Goal: Task Accomplishment & Management: Manage account settings

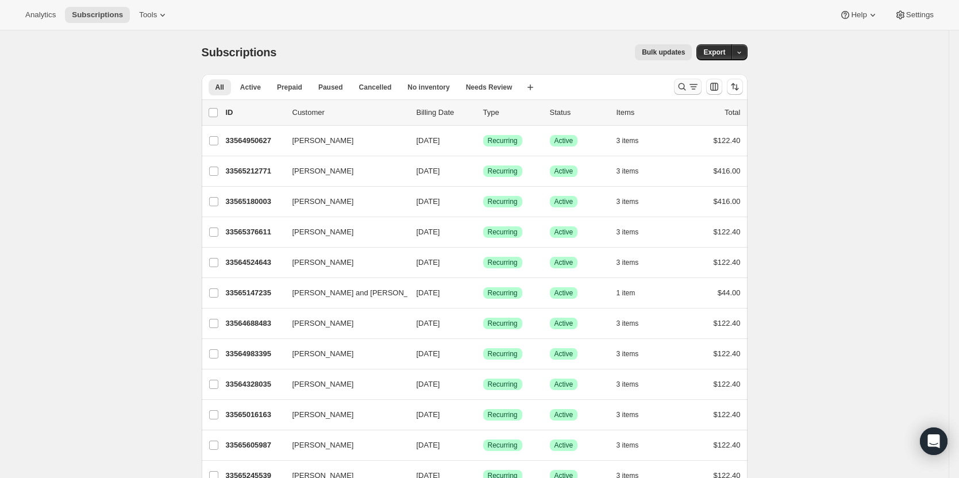
click at [683, 90] on icon "Search and filter results" at bounding box center [682, 86] width 11 height 11
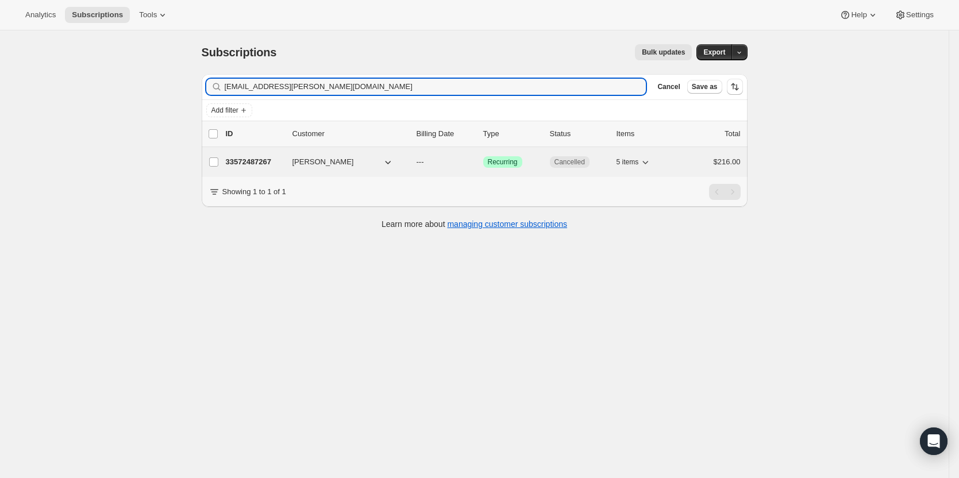
type input "[EMAIL_ADDRESS][PERSON_NAME][DOMAIN_NAME]"
click at [266, 156] on div "33572487267 [PERSON_NAME] --- Success Recurring Cancelled 5 items $216.00" at bounding box center [483, 162] width 515 height 16
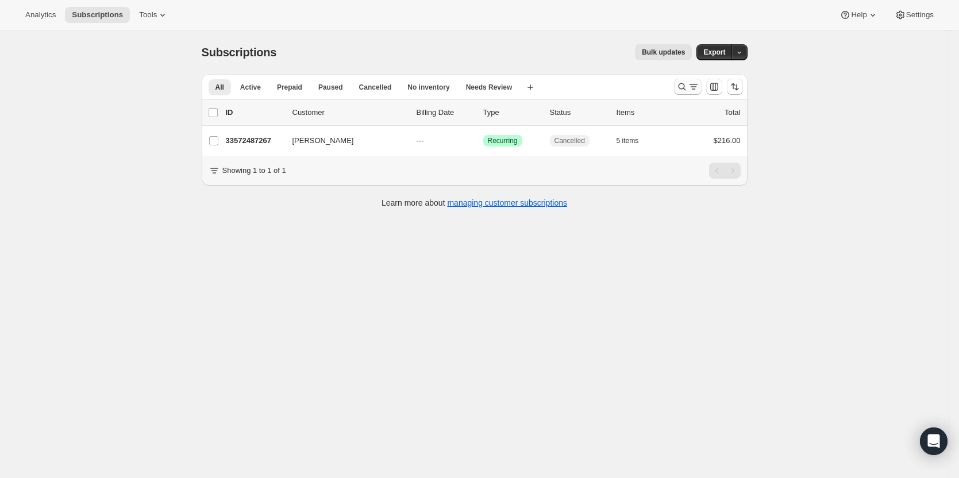
click at [688, 91] on icon "Search and filter results" at bounding box center [682, 86] width 11 height 11
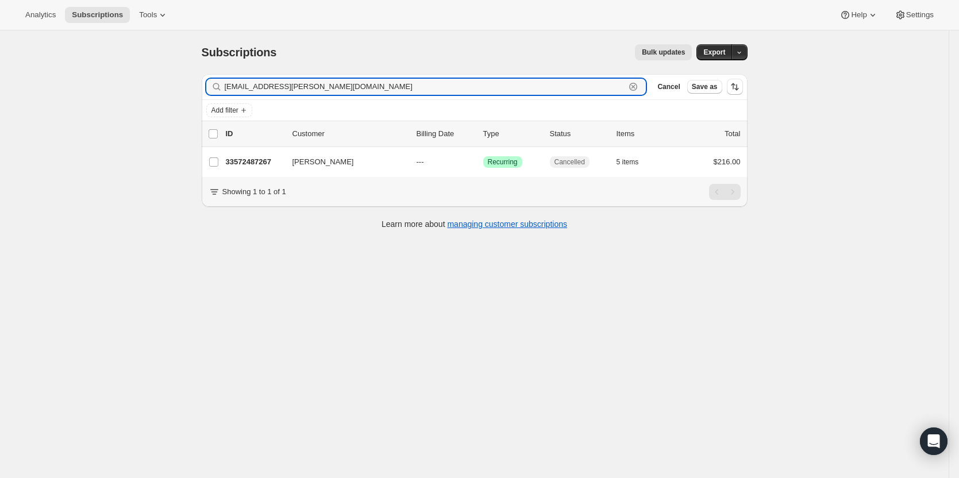
drag, startPoint x: 275, startPoint y: 87, endPoint x: 214, endPoint y: 86, distance: 60.9
click at [214, 86] on div "[EMAIL_ADDRESS][PERSON_NAME][DOMAIN_NAME] Clear" at bounding box center [426, 87] width 440 height 16
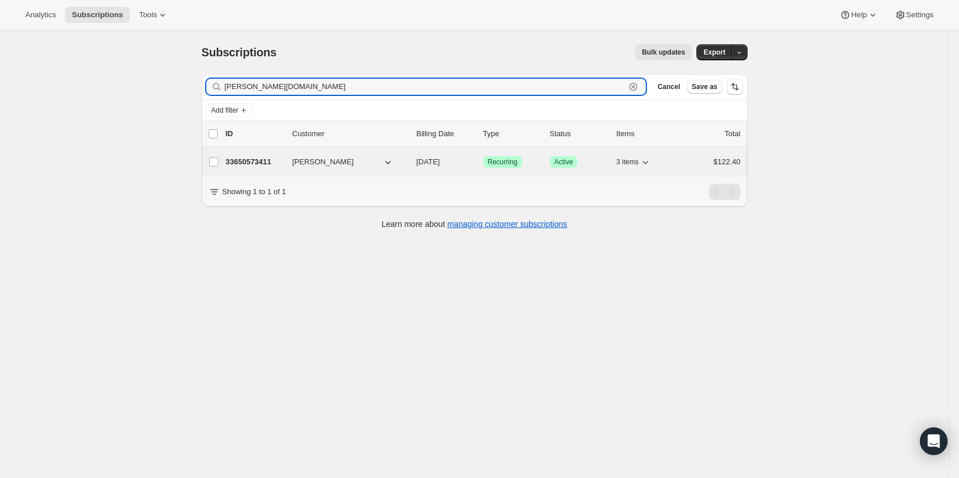
type input "[PERSON_NAME][DOMAIN_NAME]"
click at [254, 160] on p "33650573411" at bounding box center [254, 161] width 57 height 11
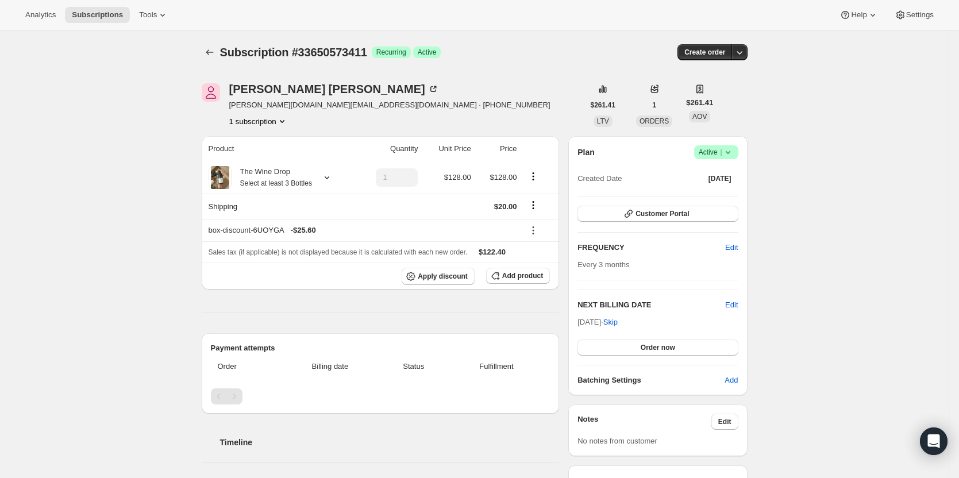
click at [722, 156] on span "|" at bounding box center [721, 152] width 2 height 9
click at [722, 191] on span "Cancel subscription" at bounding box center [719, 194] width 65 height 9
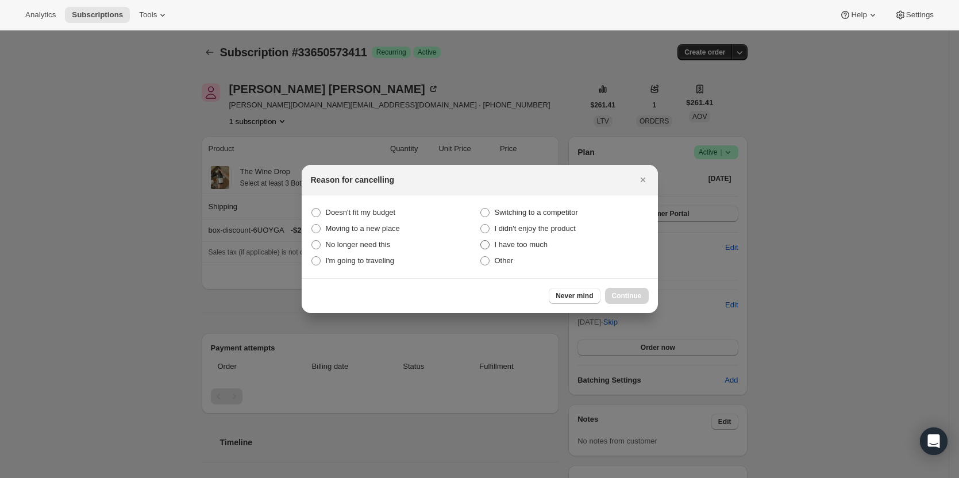
click at [524, 247] on span "I have too much" at bounding box center [521, 244] width 53 height 9
click at [481, 241] on much "I have too much" at bounding box center [481, 240] width 1 height 1
radio much "true"
click at [635, 297] on span "Continue" at bounding box center [627, 295] width 30 height 9
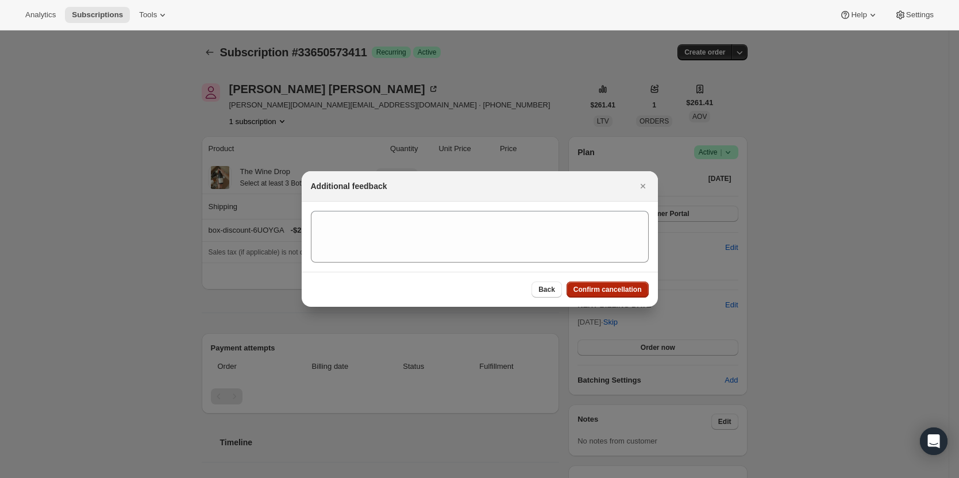
click at [634, 290] on span "Confirm cancellation" at bounding box center [608, 289] width 68 height 9
